Goal: Check status

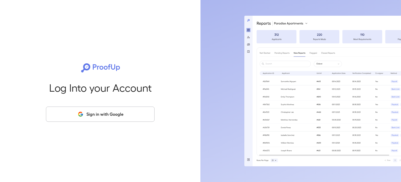
click at [102, 113] on button "Sign in with Google" at bounding box center [100, 113] width 109 height 15
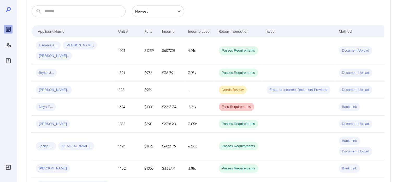
scroll to position [104, 0]
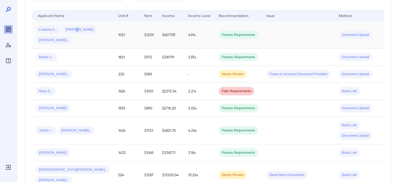
click at [76, 40] on div "Lisdania A... [PERSON_NAME] [PERSON_NAME].." at bounding box center [73, 34] width 74 height 19
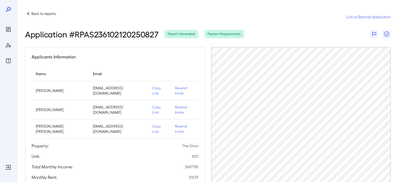
click at [37, 11] on p "Back to reports" at bounding box center [43, 13] width 25 height 5
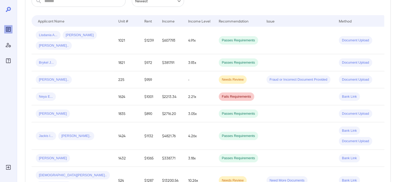
scroll to position [104, 0]
